Goal: Task Accomplishment & Management: Manage account settings

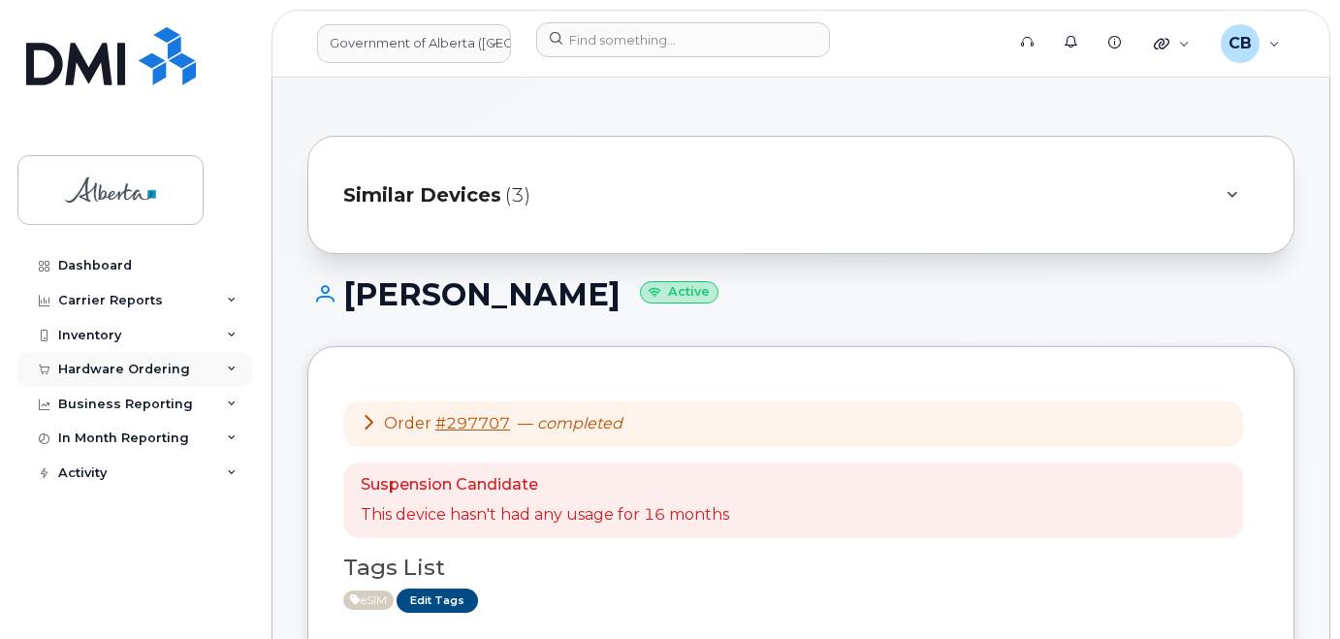
drag, startPoint x: 88, startPoint y: 368, endPoint x: 98, endPoint y: 370, distance: 10.1
click at [88, 369] on div "Hardware Ordering" at bounding box center [124, 370] width 132 height 16
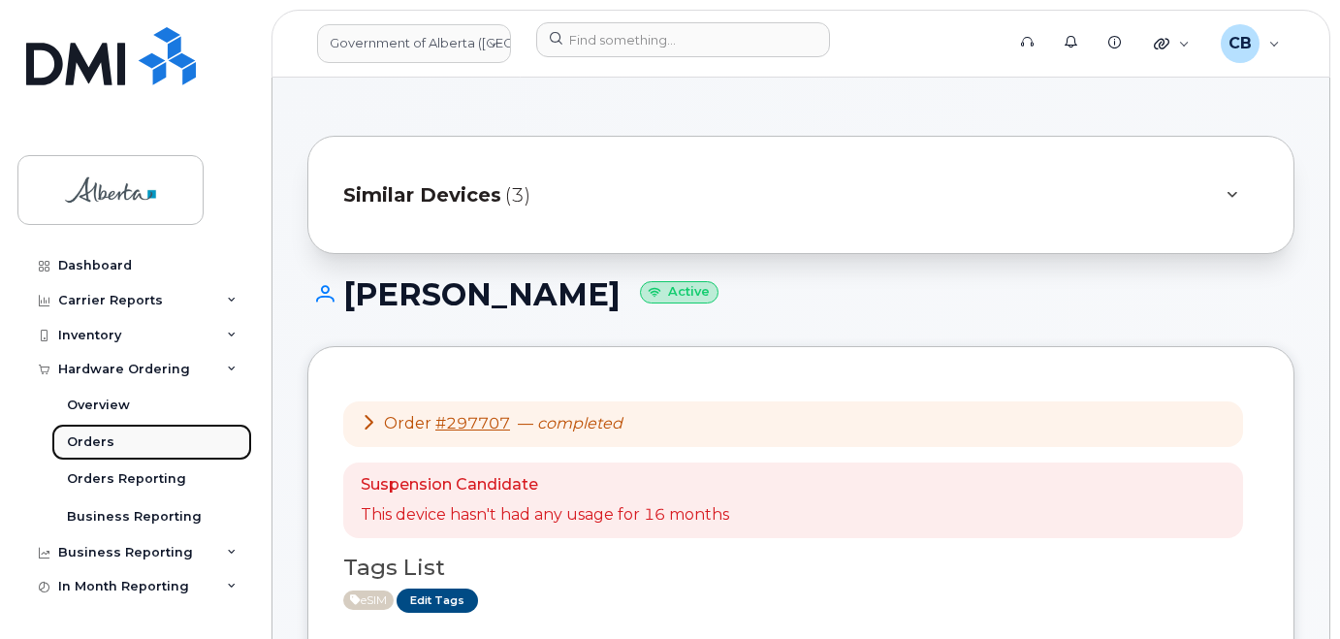
click at [83, 441] on div "Orders" at bounding box center [91, 441] width 48 height 17
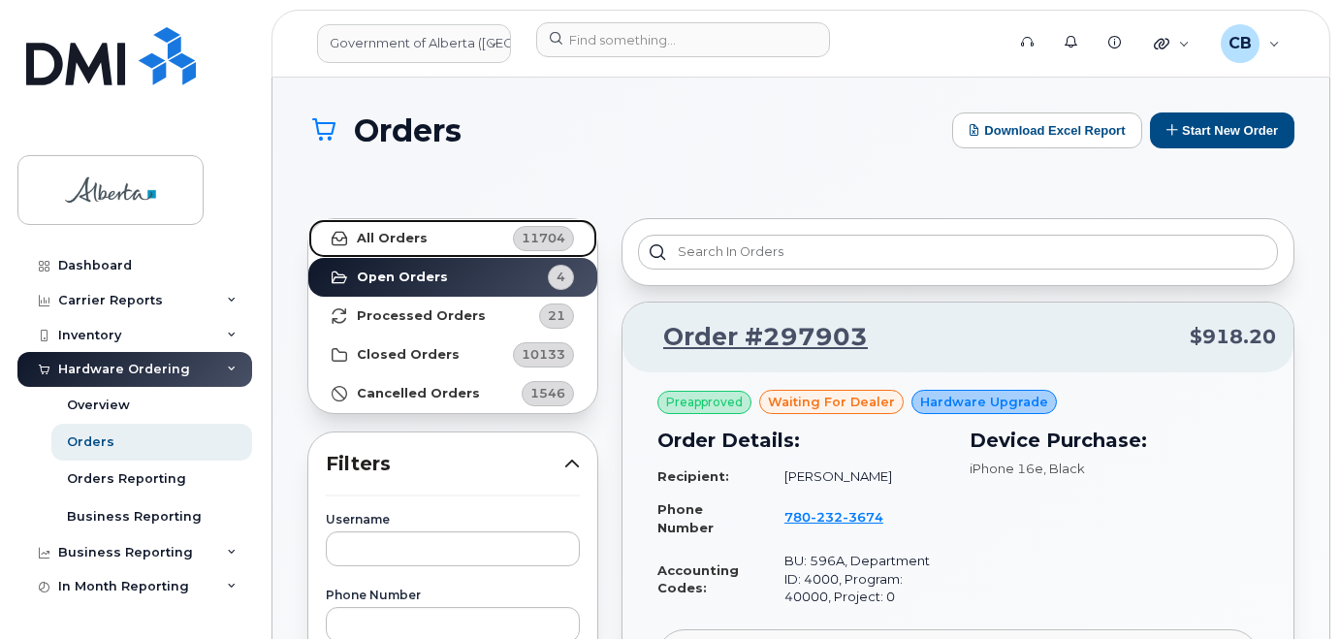
click at [393, 239] on strong "All Orders" at bounding box center [392, 239] width 71 height 16
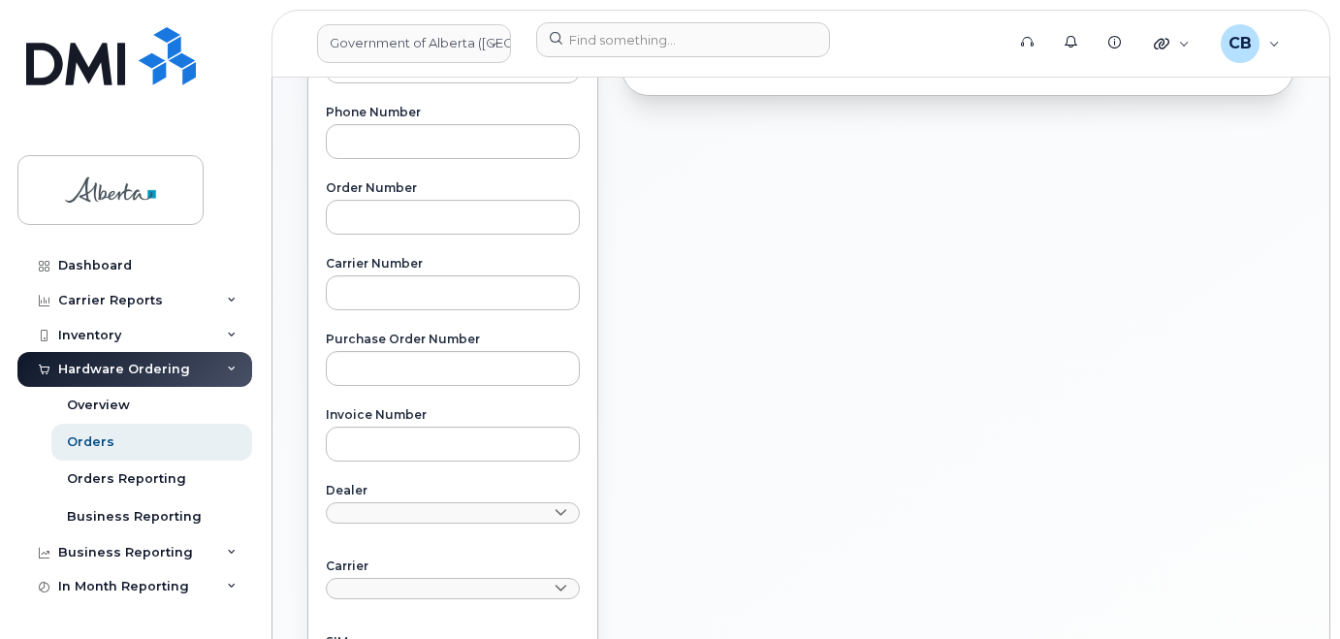
scroll to position [485, 0]
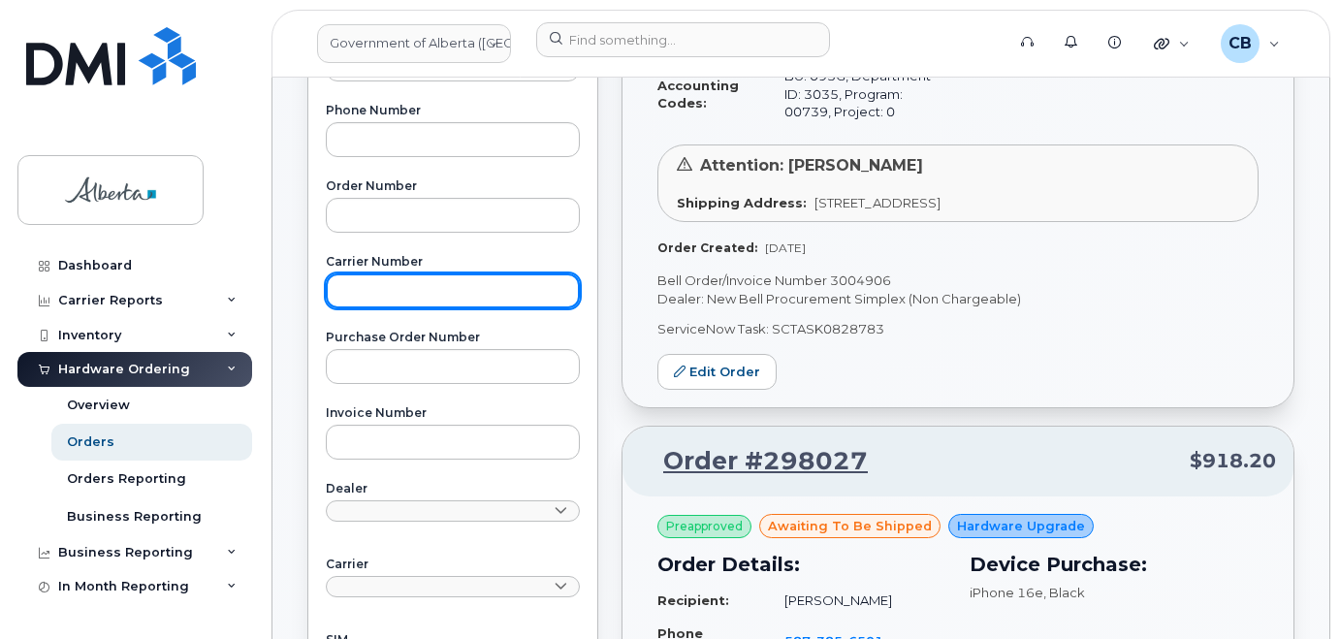
click at [414, 293] on input "text" at bounding box center [453, 290] width 254 height 35
paste input "3003405"
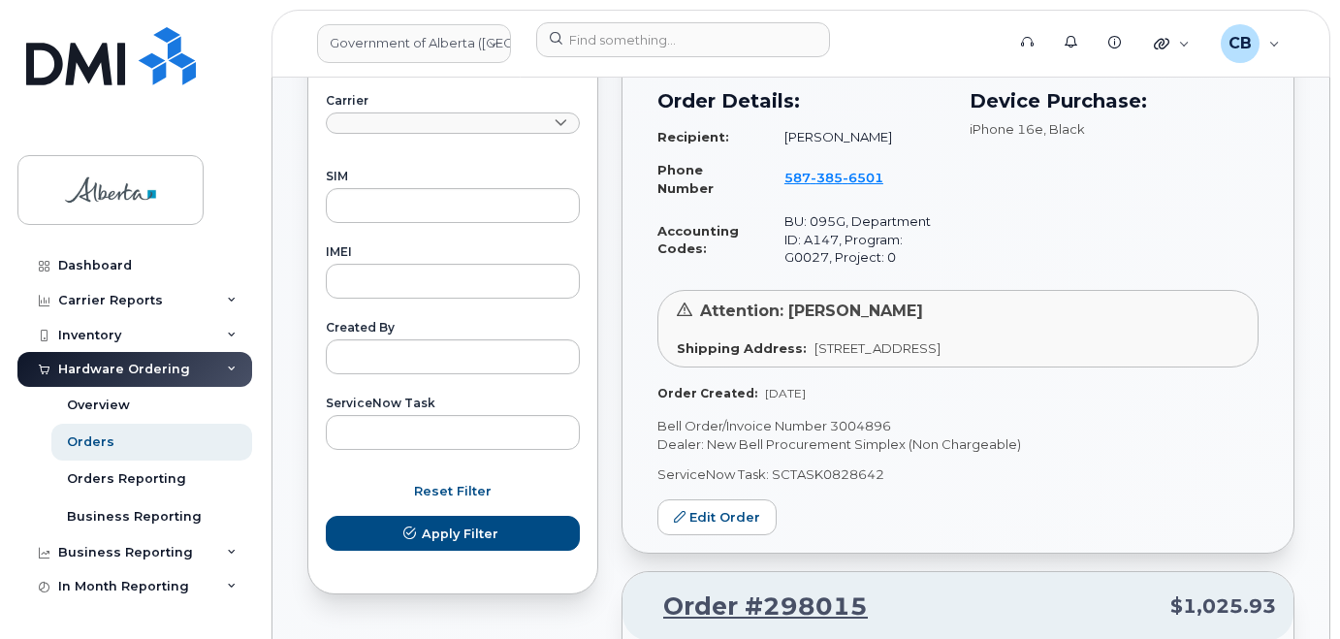
scroll to position [970, 0]
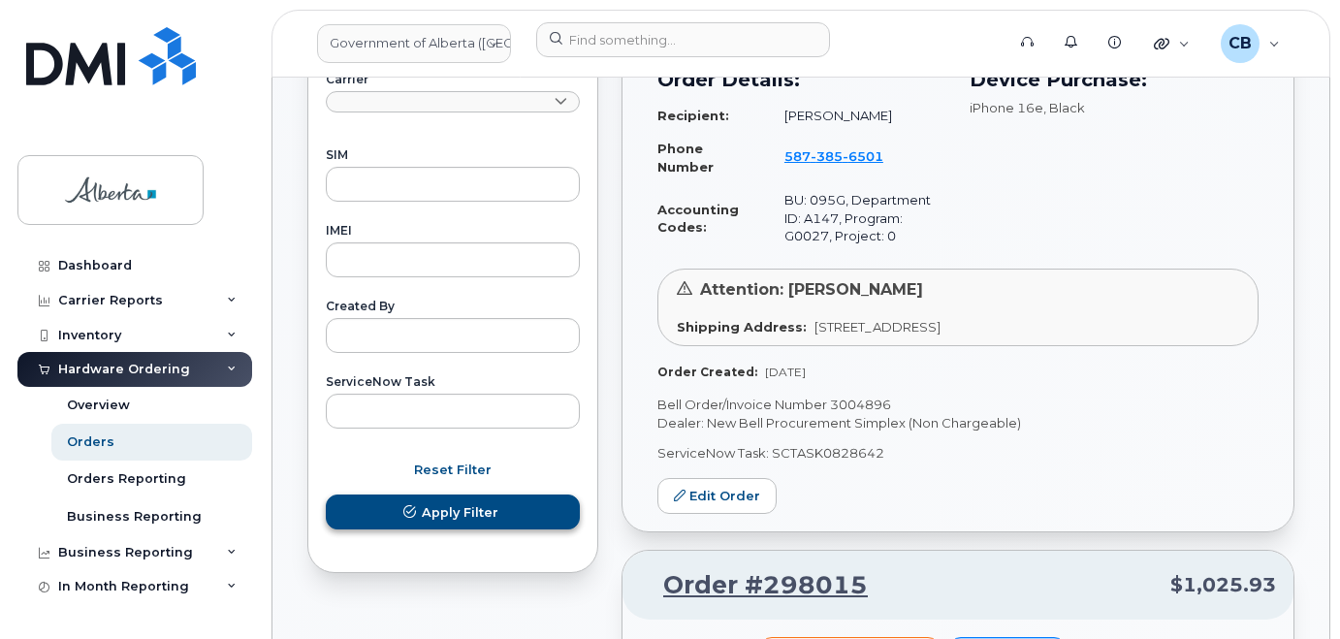
type input "3003405"
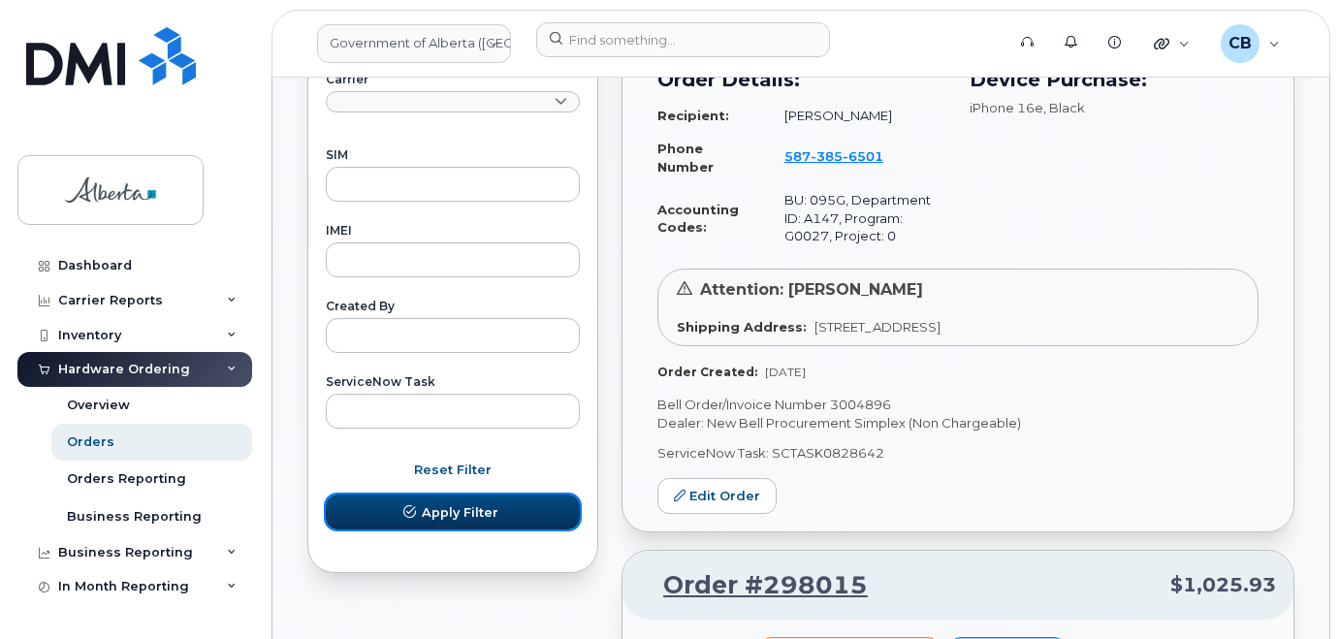
click at [440, 512] on span "Apply Filter" at bounding box center [460, 512] width 77 height 18
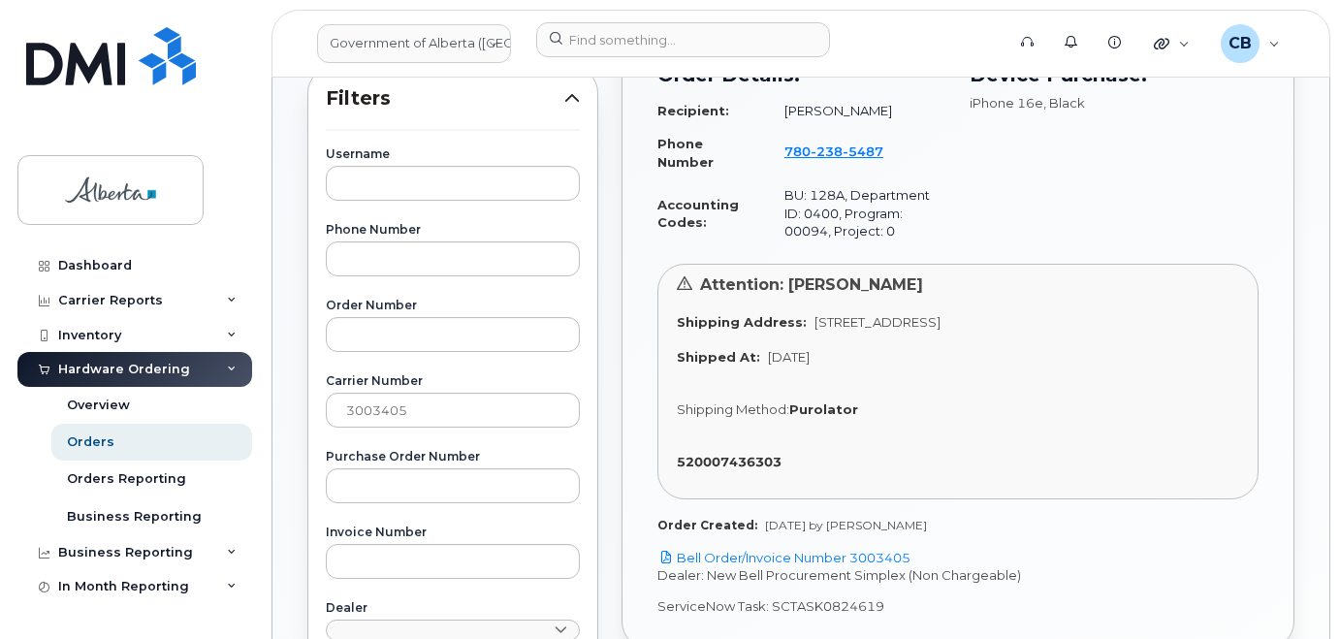
scroll to position [291, 0]
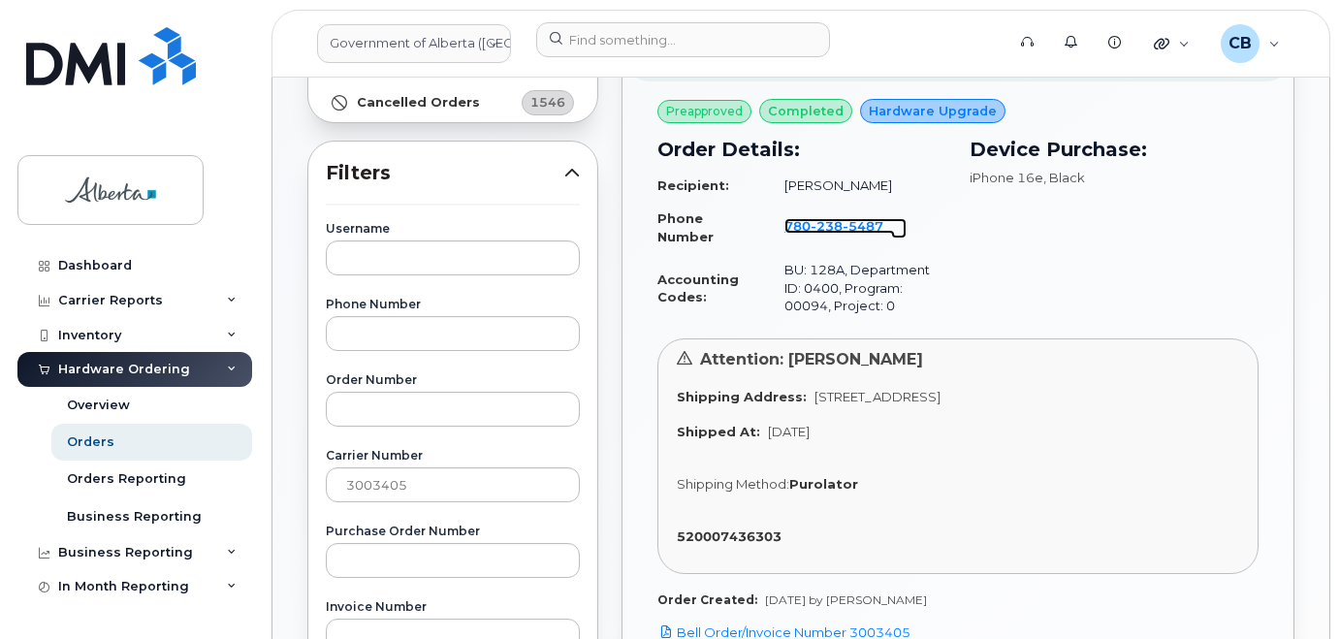
click at [843, 222] on span "238" at bounding box center [863, 226] width 41 height 16
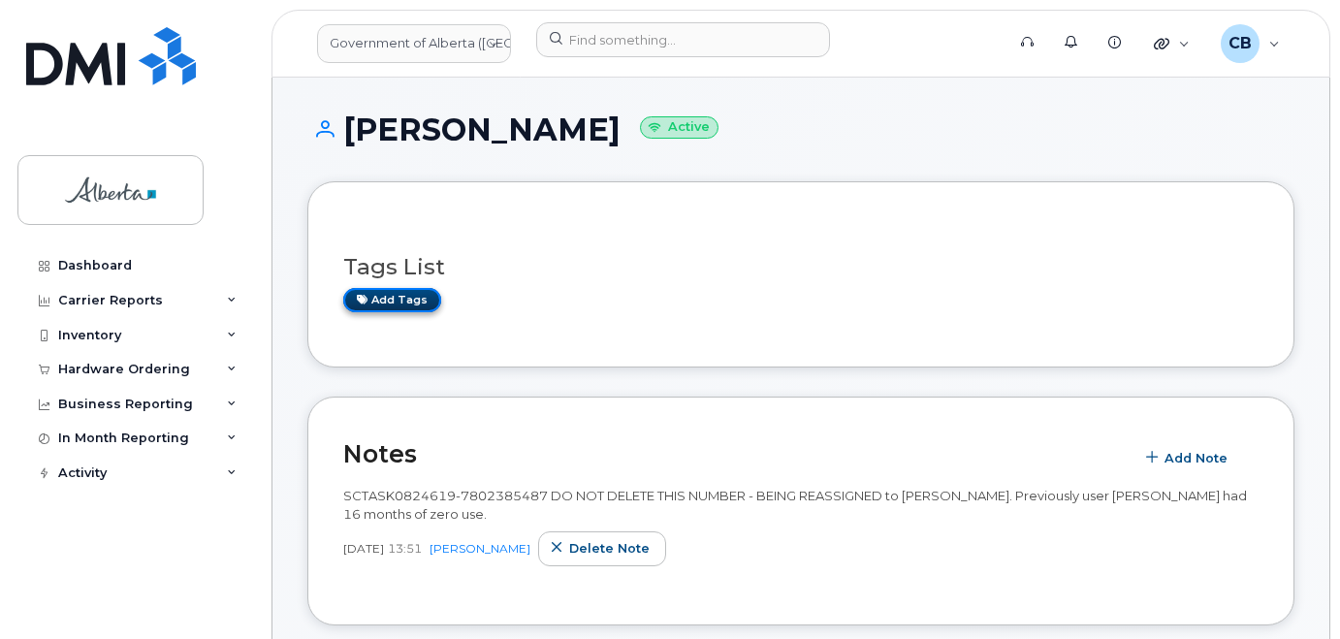
click at [401, 291] on link "Add tags" at bounding box center [392, 300] width 98 height 24
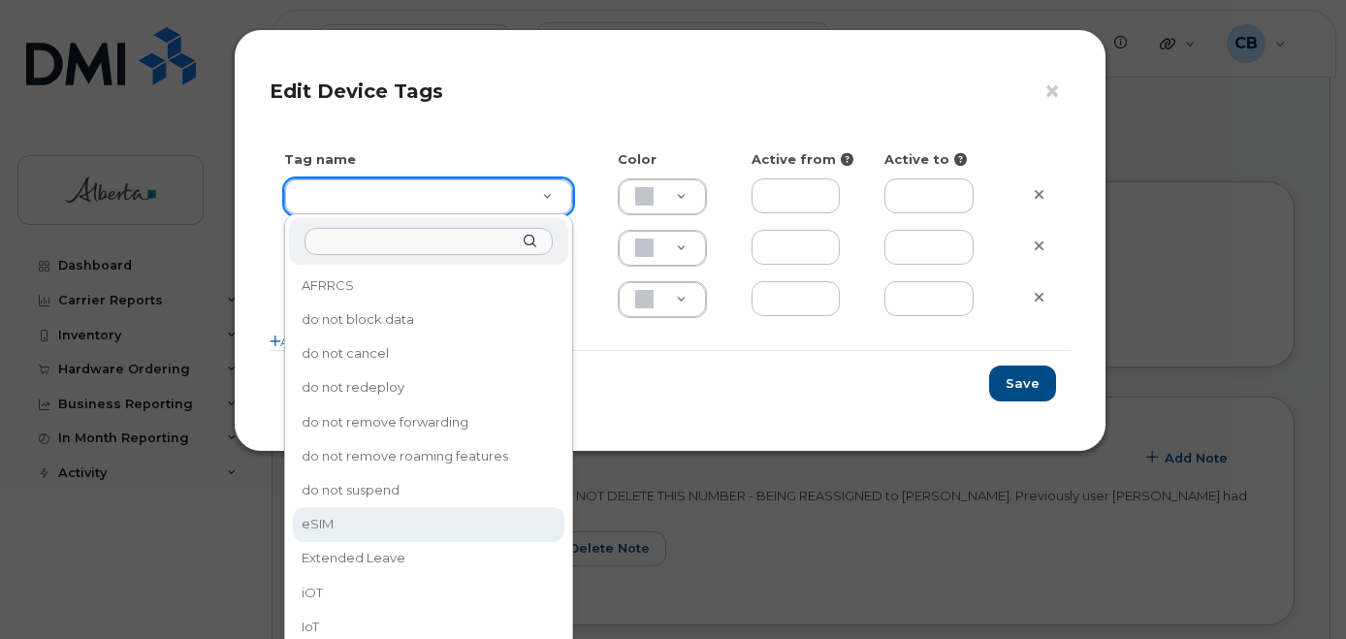
type input "eSIM"
type input "D6CDC1"
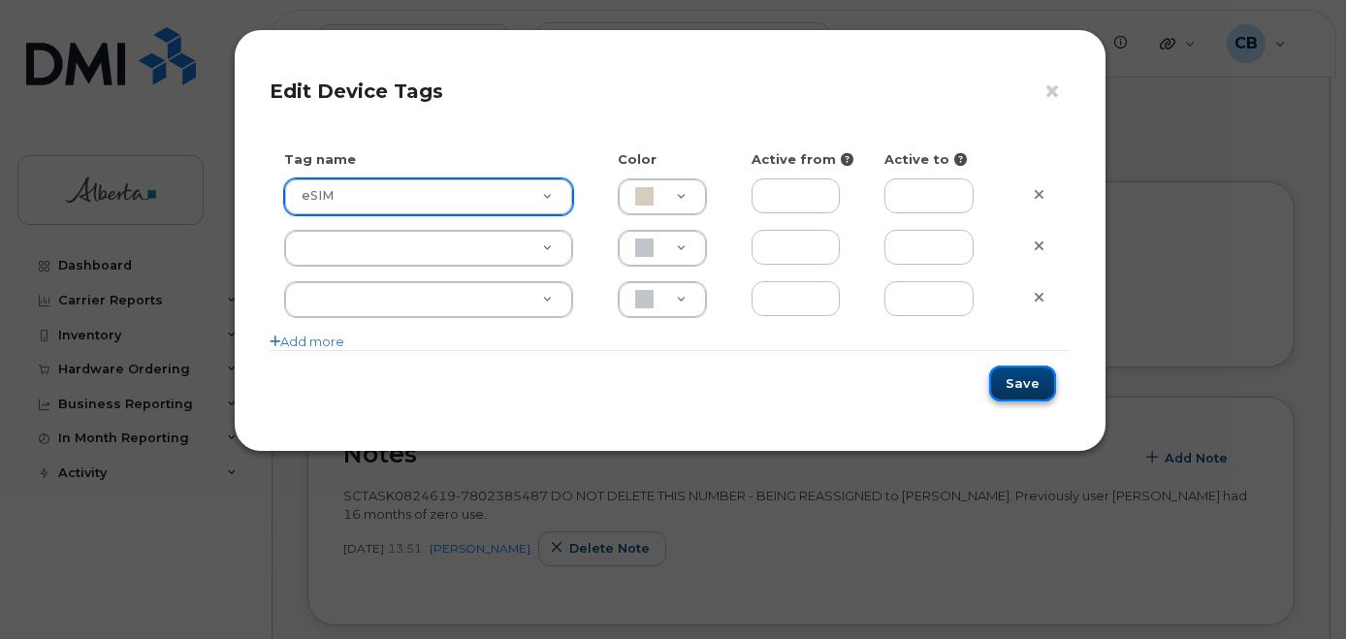
click at [1027, 373] on button "Save" at bounding box center [1022, 384] width 67 height 36
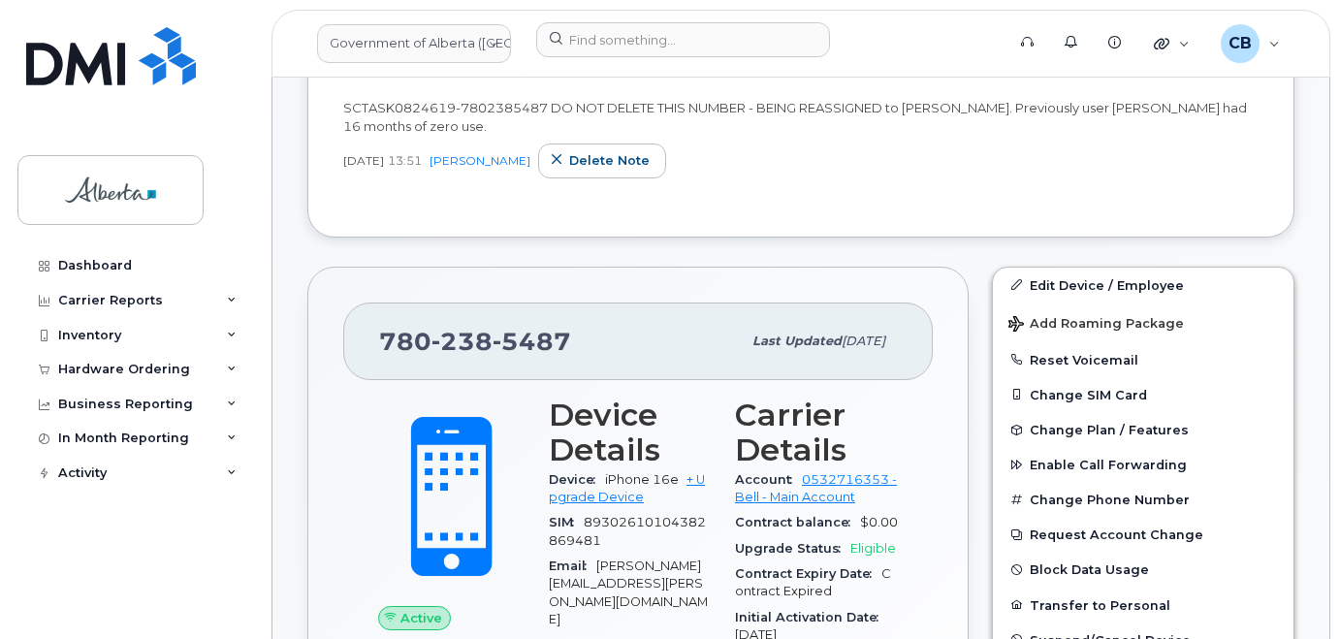
scroll to position [485, 0]
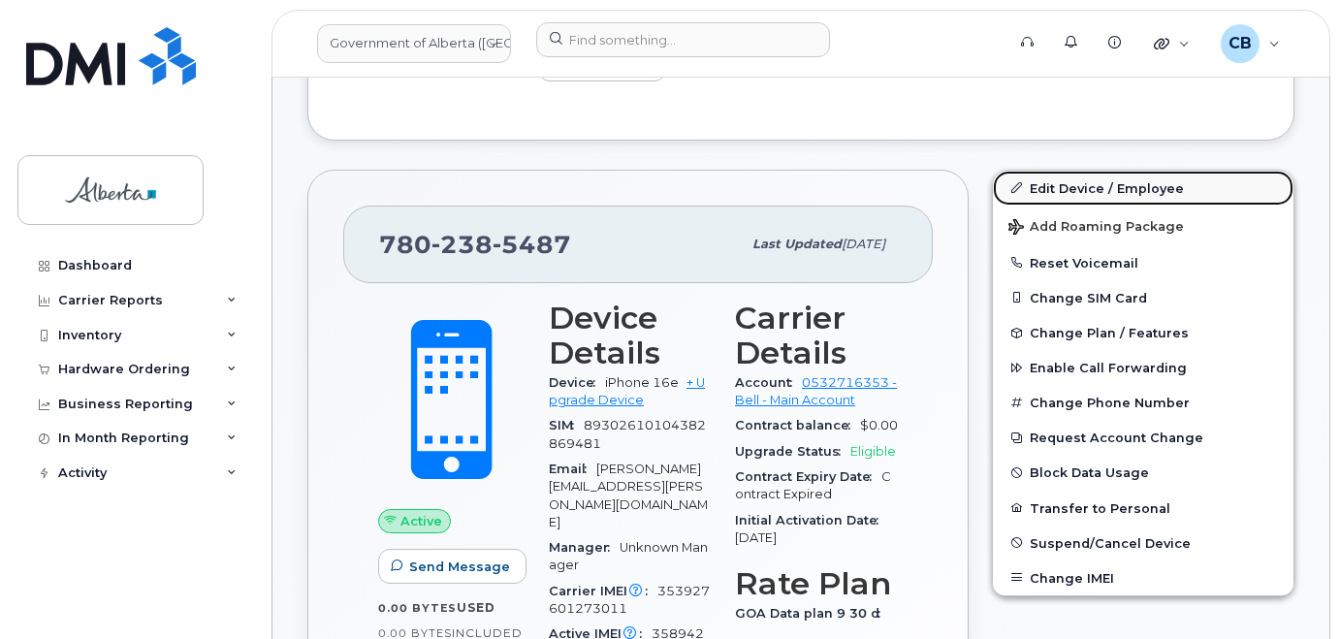
click at [1072, 187] on link "Edit Device / Employee" at bounding box center [1143, 188] width 301 height 35
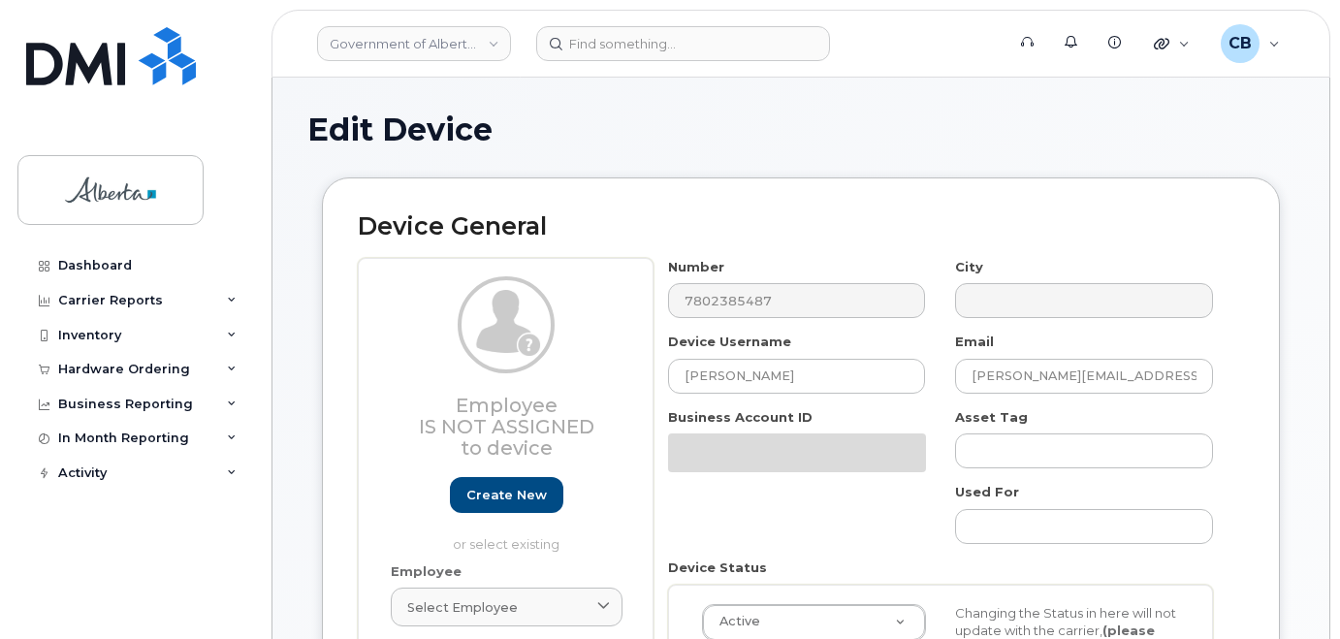
select select "4120330"
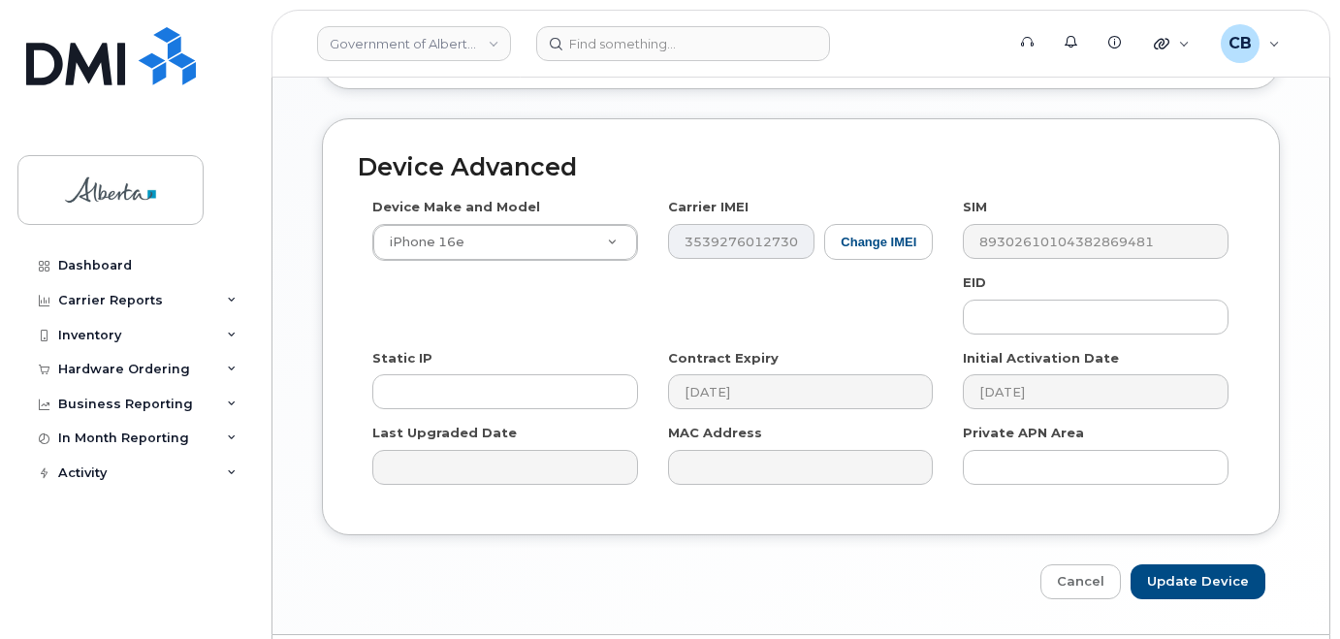
scroll to position [1091, 0]
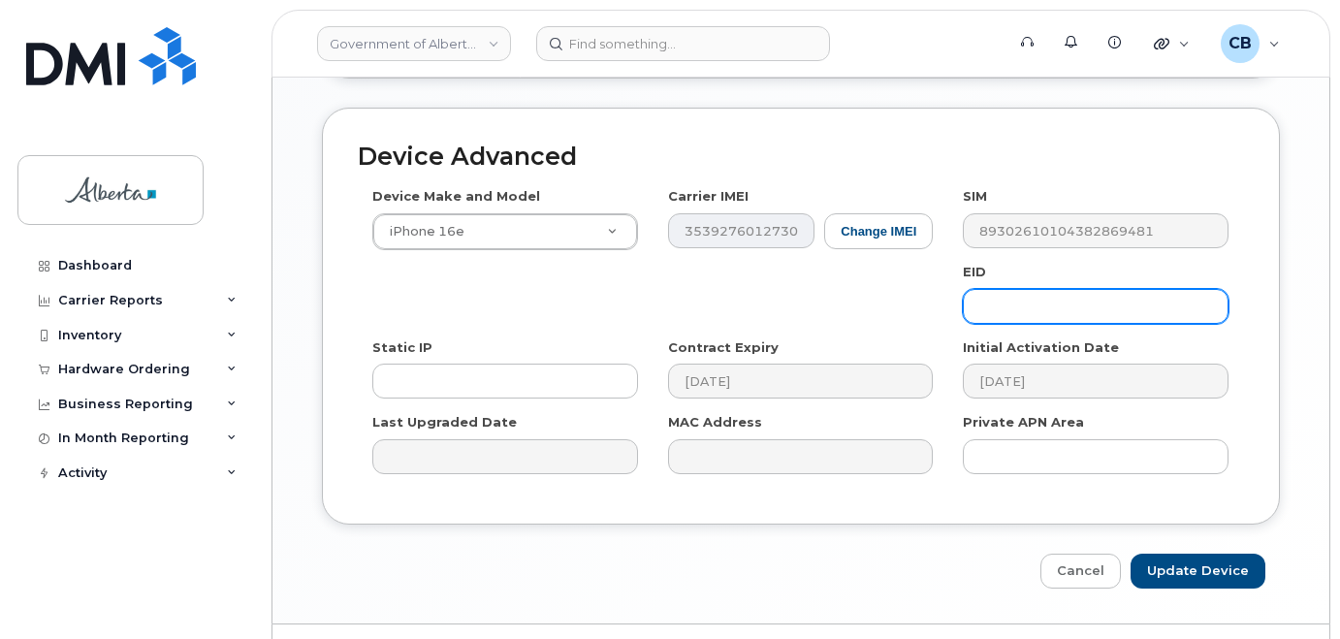
click at [1045, 289] on input "text" at bounding box center [1096, 306] width 266 height 35
paste input "89043052010008887025008989133794"
type input "89043052010008887025008989133794"
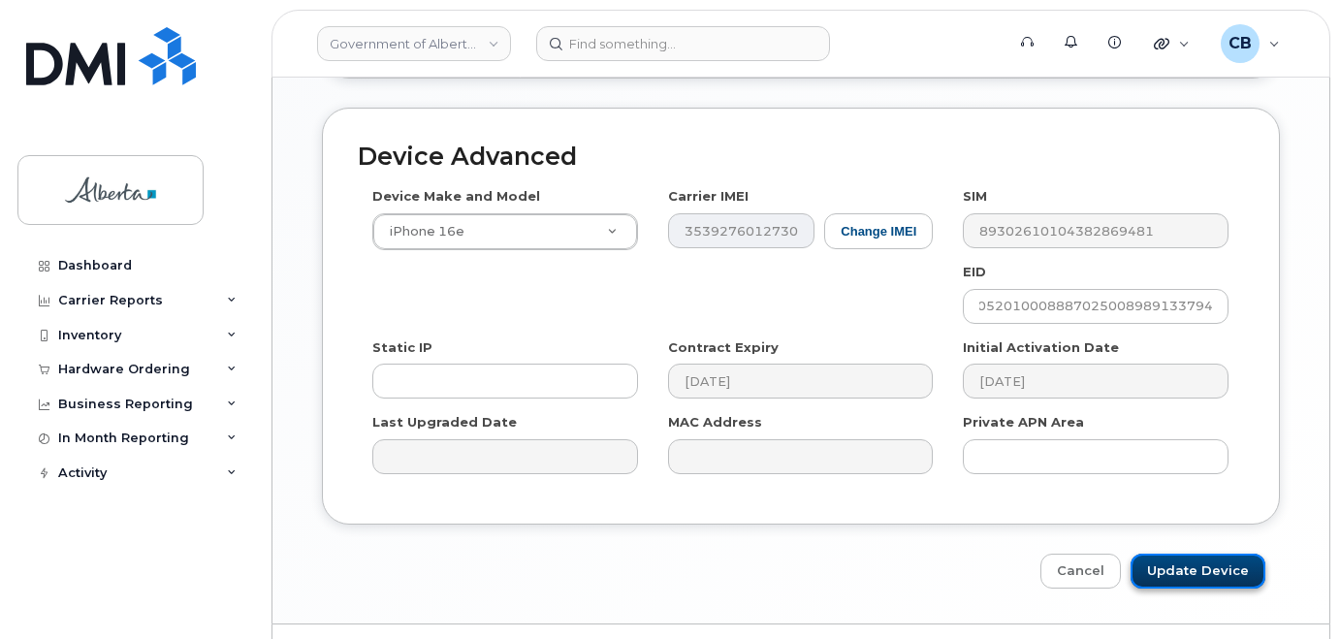
scroll to position [0, 0]
click at [1181, 554] on input "Update Device" at bounding box center [1198, 572] width 135 height 36
type input "Saving..."
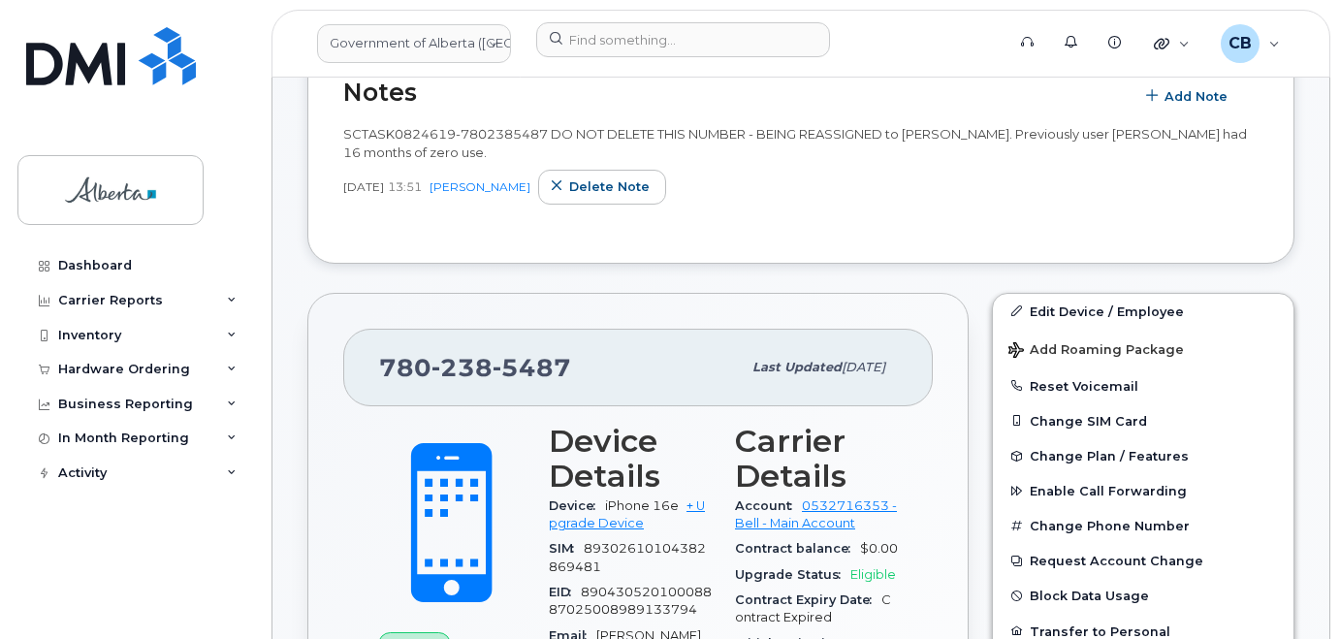
scroll to position [393, 0]
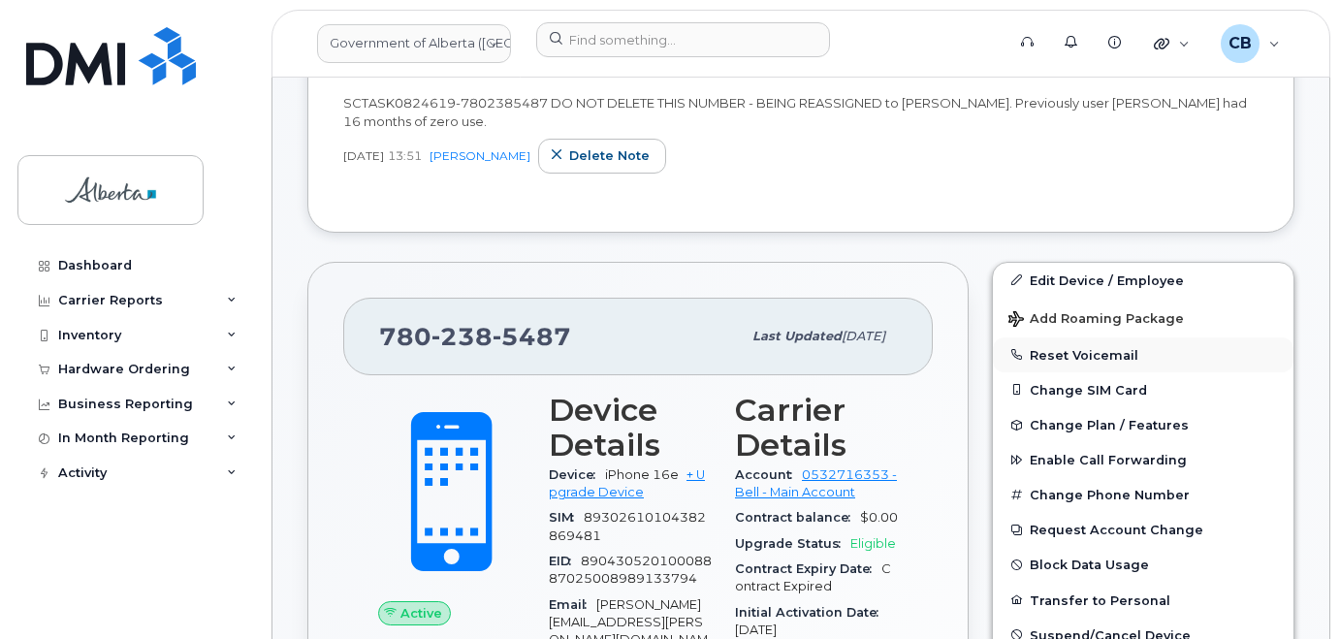
click at [1048, 353] on button "Reset Voicemail" at bounding box center [1143, 354] width 301 height 35
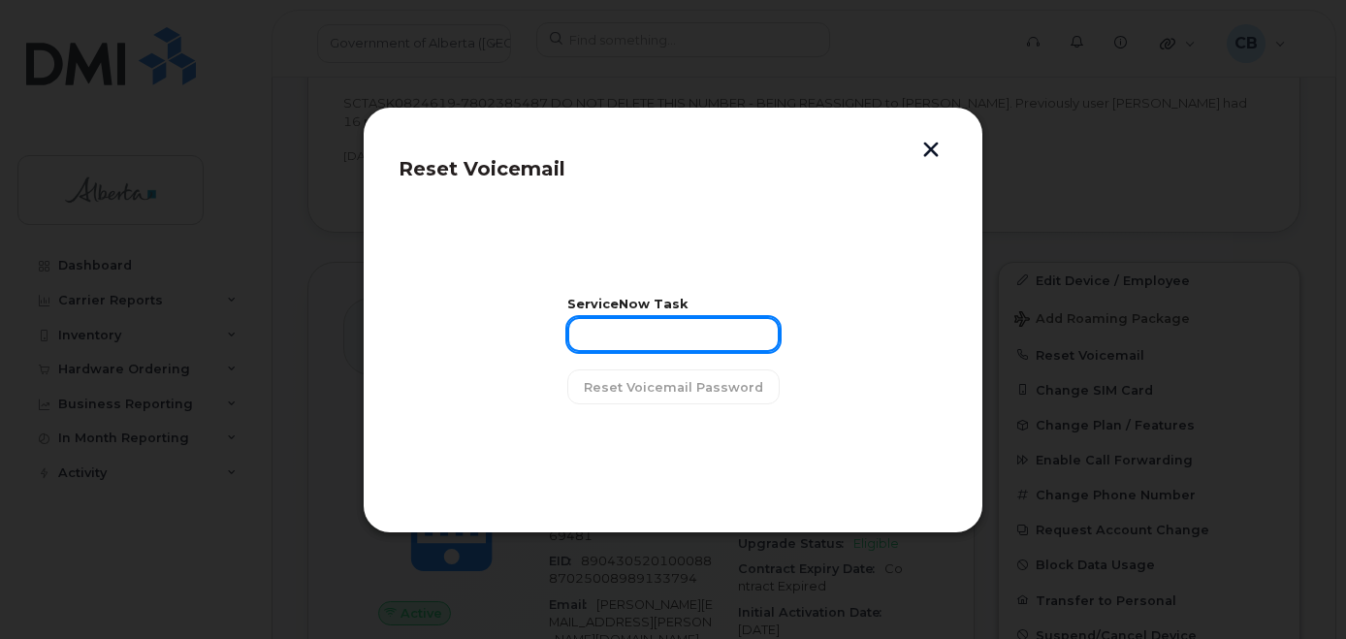
click at [668, 332] on input "text" at bounding box center [673, 334] width 212 height 35
paste input "SCTASK0824619"
type input "SCTASK0824619"
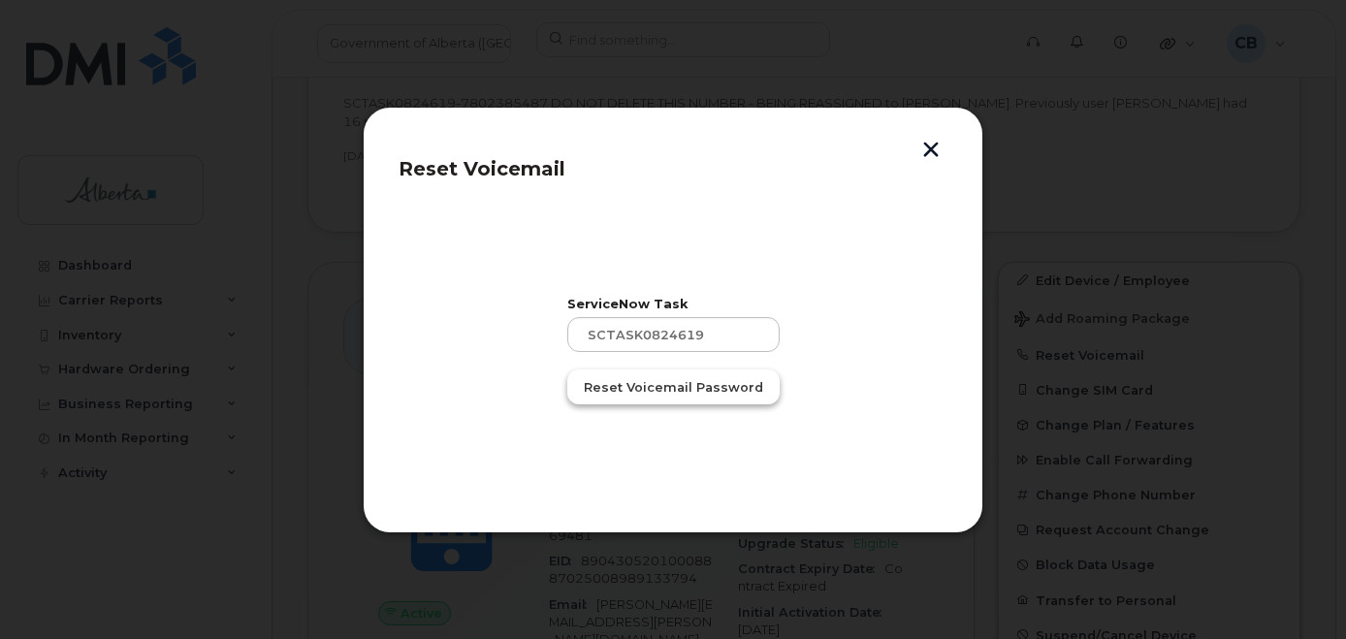
click at [650, 390] on span "Reset Voicemail Password" at bounding box center [673, 387] width 179 height 18
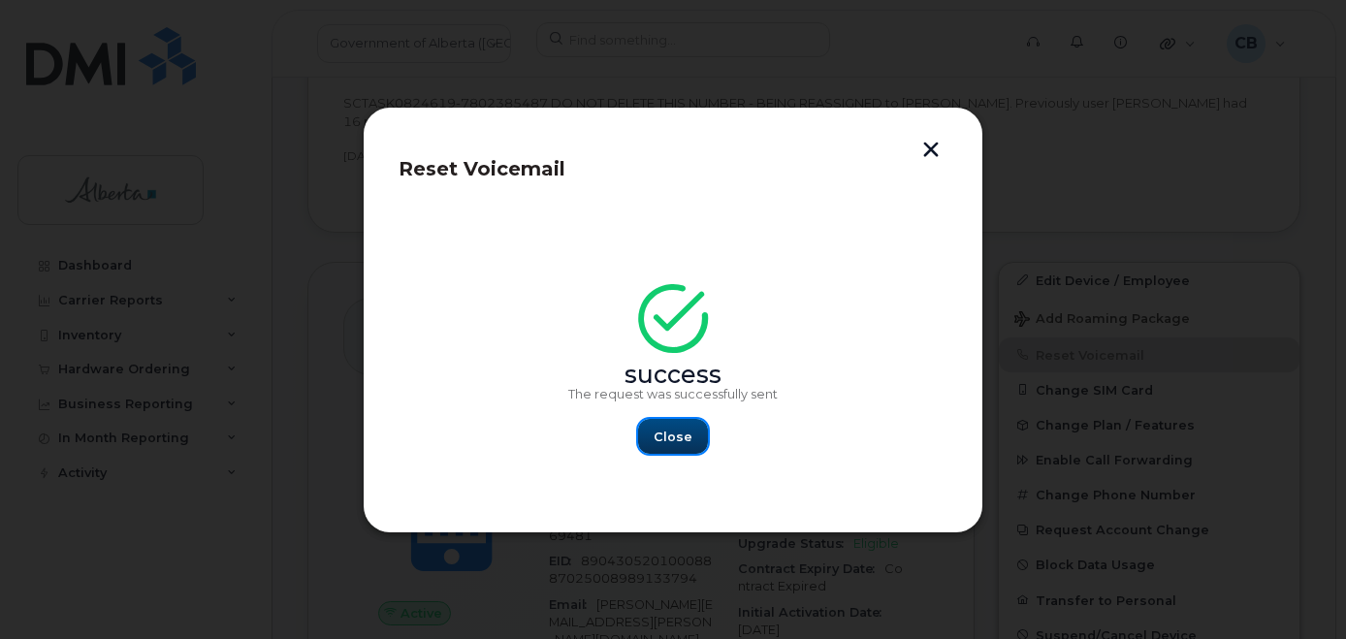
click at [665, 441] on span "Close" at bounding box center [673, 437] width 39 height 18
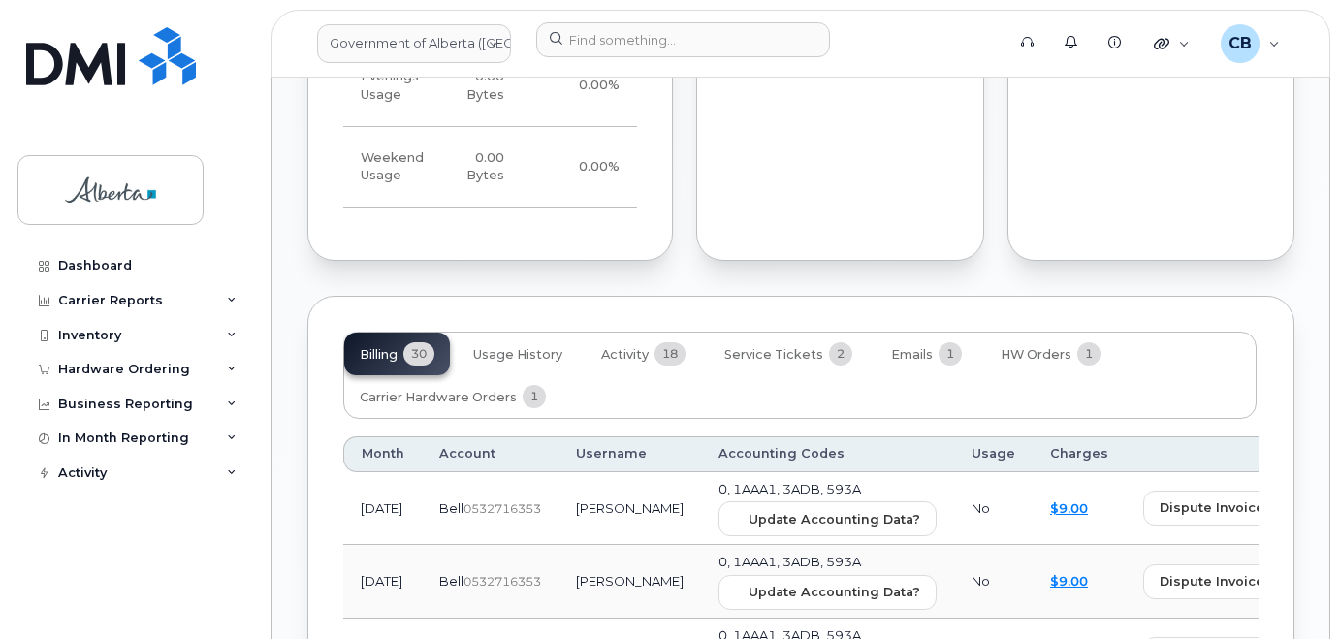
scroll to position [1870, 0]
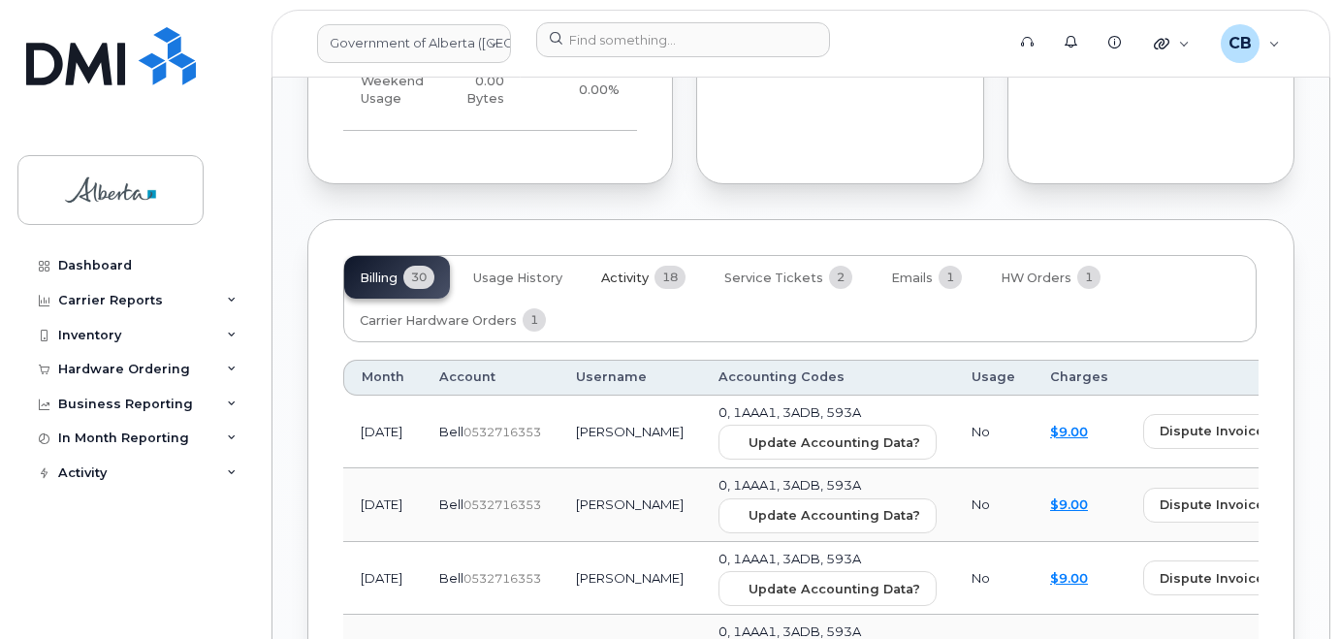
click at [631, 271] on span "Activity" at bounding box center [625, 279] width 48 height 16
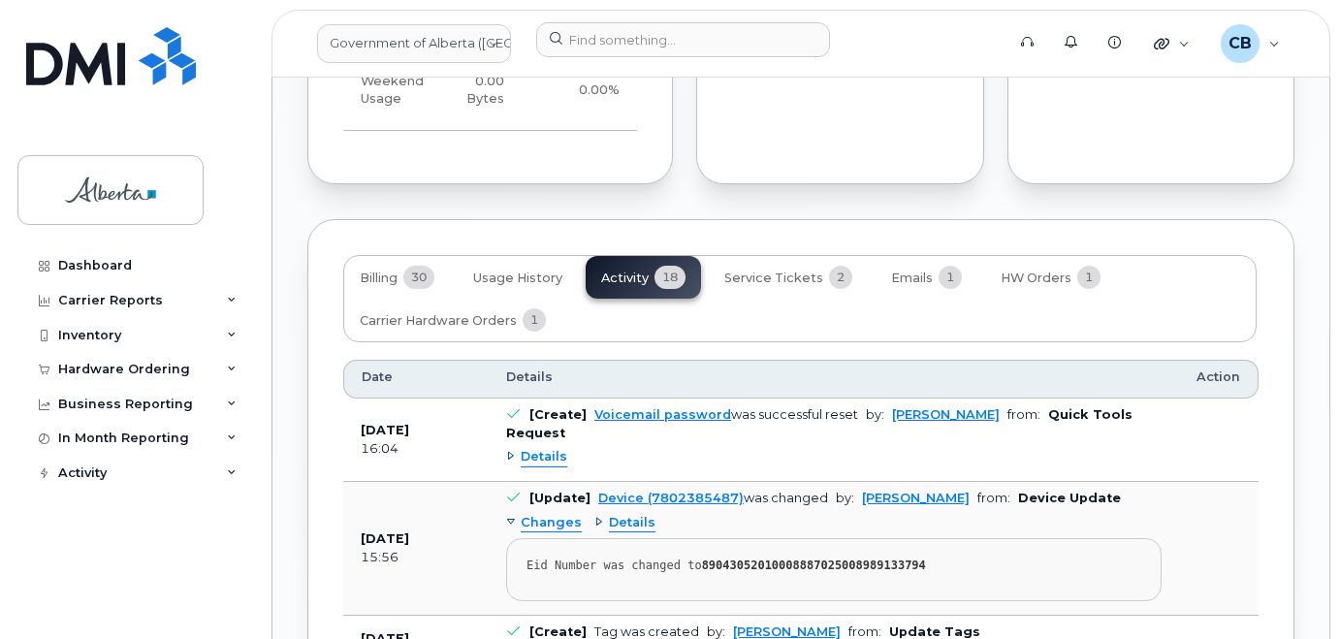
click at [510, 448] on div "Details" at bounding box center [536, 457] width 61 height 18
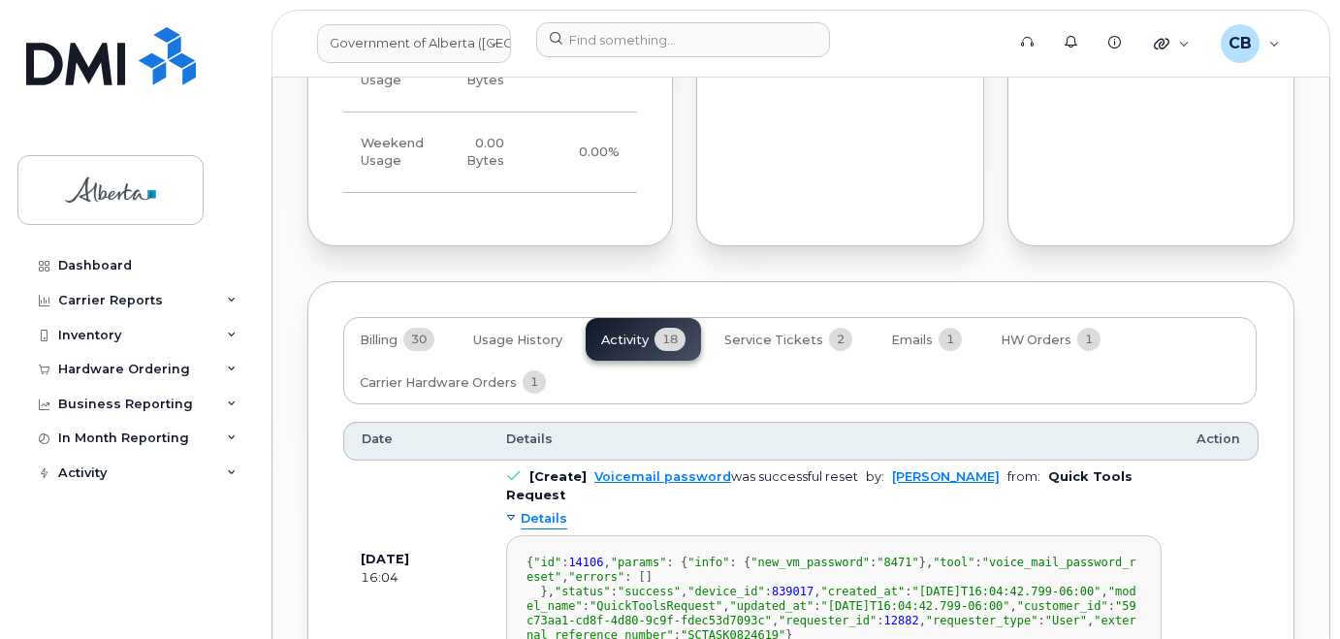
scroll to position [1773, 0]
